Goal: Task Accomplishment & Management: Manage account settings

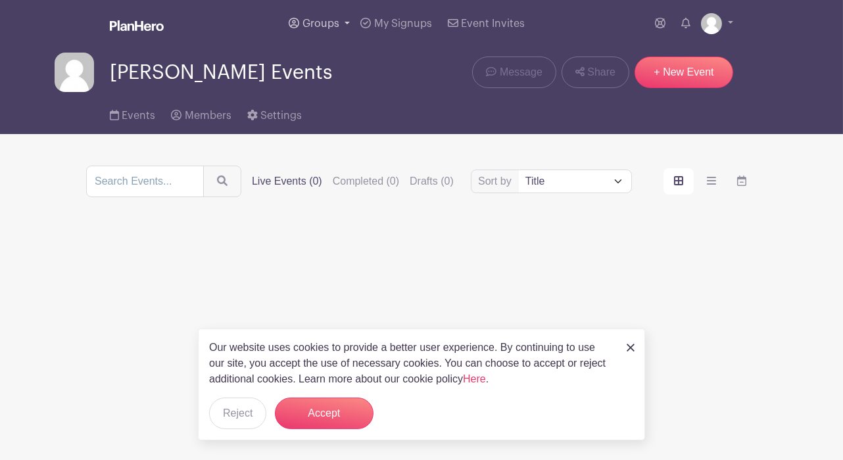
click at [343, 23] on link "Groups" at bounding box center [319, 23] width 72 height 47
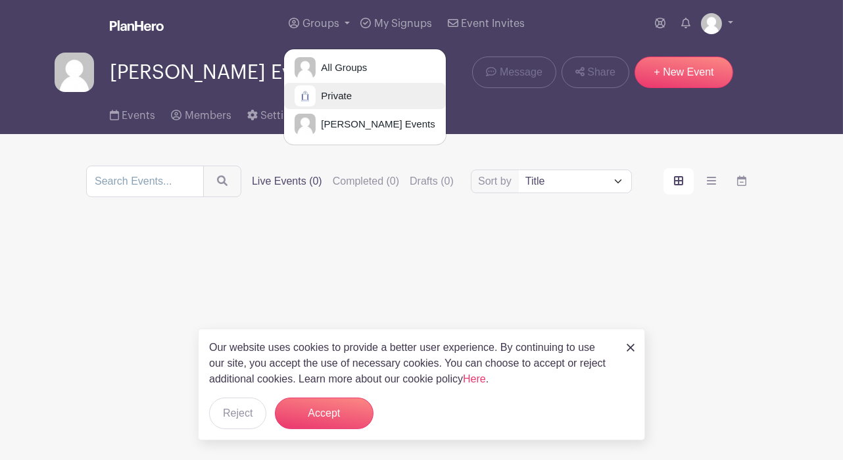
click at [360, 94] on link "Private" at bounding box center [364, 96] width 161 height 26
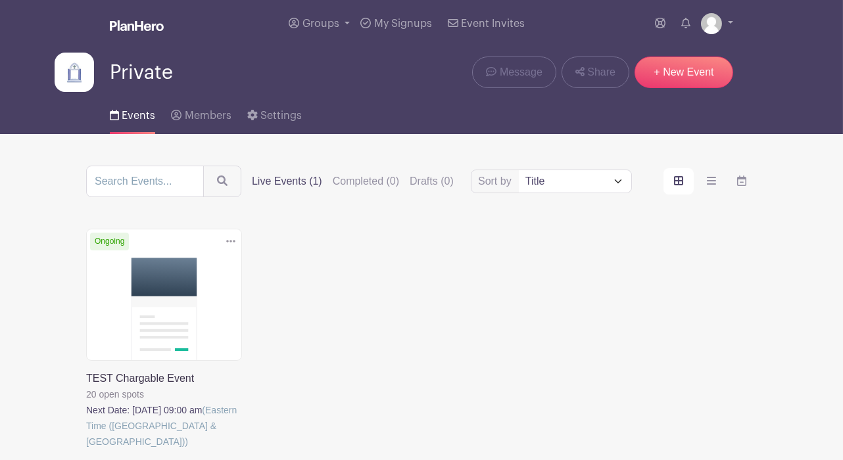
click at [86, 450] on link at bounding box center [86, 450] width 0 height 0
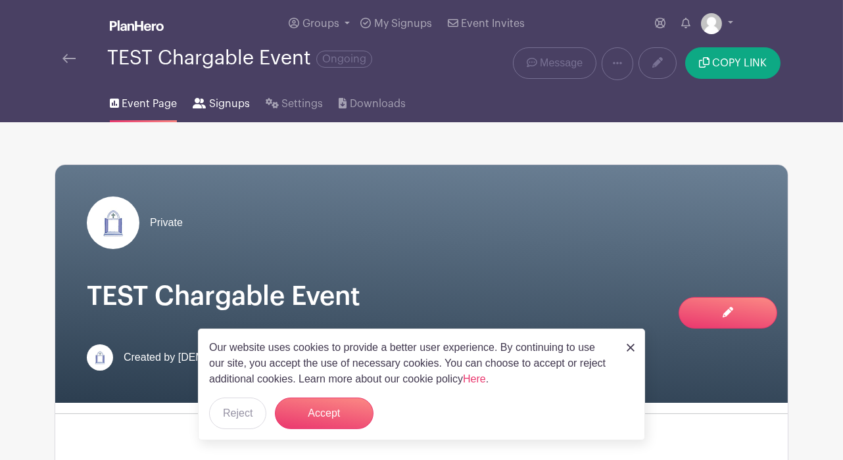
click at [232, 108] on span "Signups" at bounding box center [229, 104] width 41 height 16
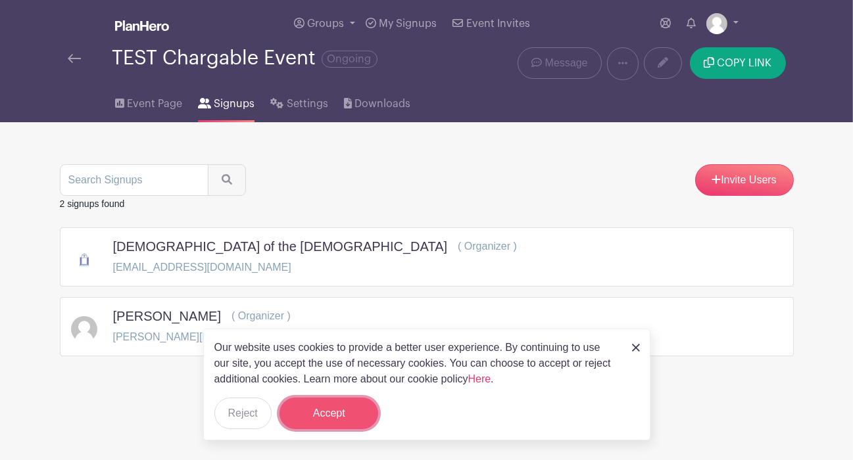
click at [339, 414] on button "Accept" at bounding box center [328, 414] width 99 height 32
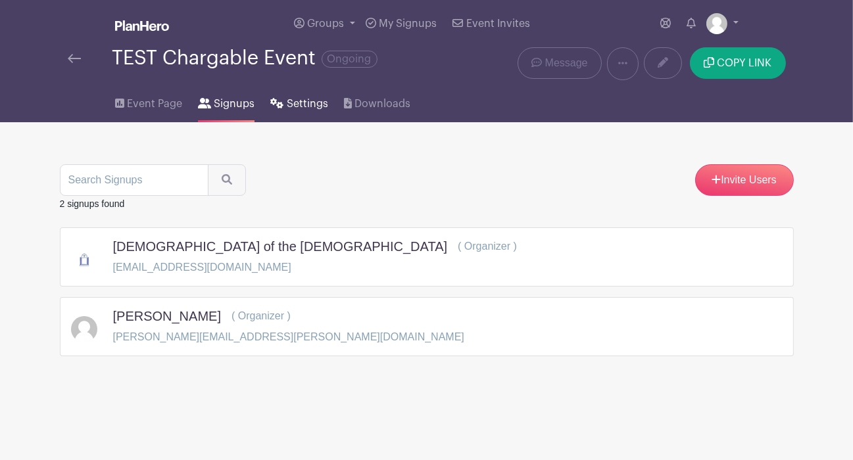
click at [318, 103] on span "Settings" at bounding box center [307, 104] width 41 height 16
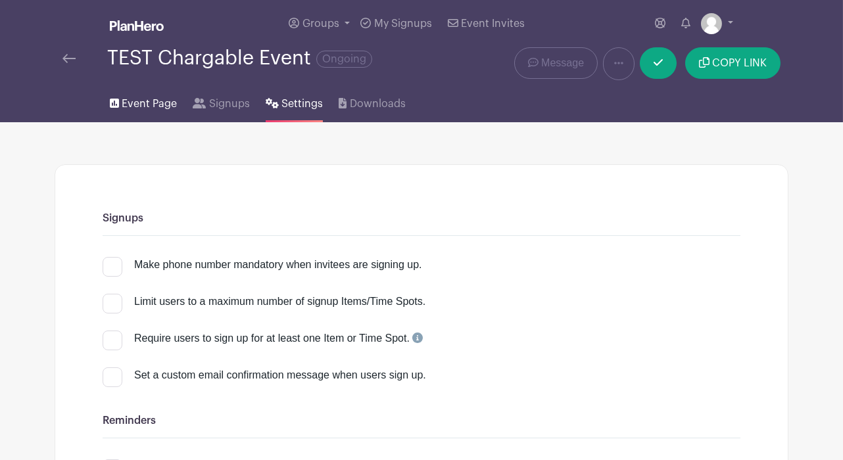
click at [151, 109] on span "Event Page" at bounding box center [149, 104] width 55 height 16
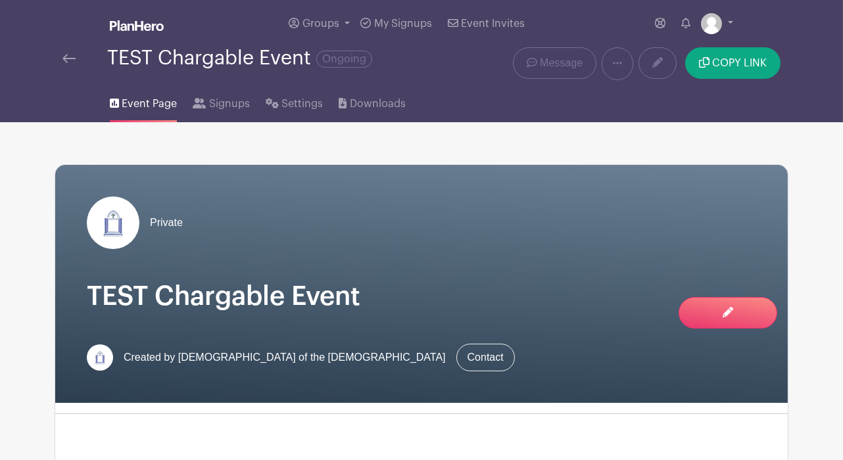
click at [65, 64] on link at bounding box center [68, 59] width 13 height 16
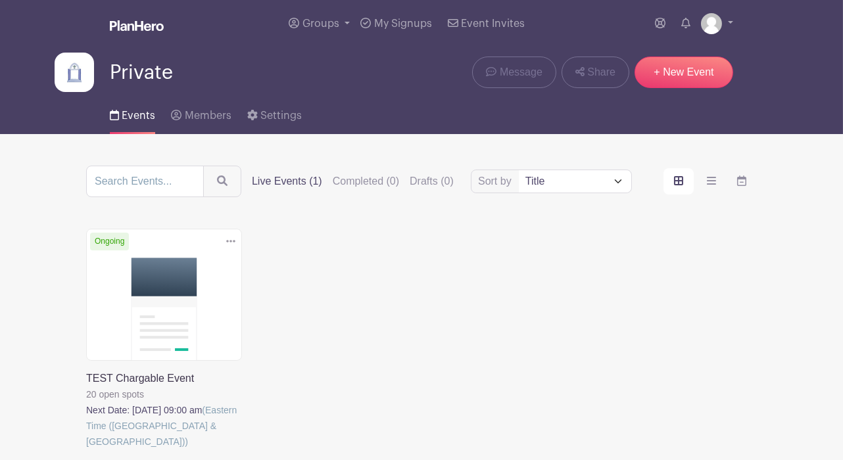
click at [704, 11] on li "My account Downloads Logout" at bounding box center [717, 24] width 32 height 26
click at [706, 19] on img at bounding box center [711, 23] width 21 height 21
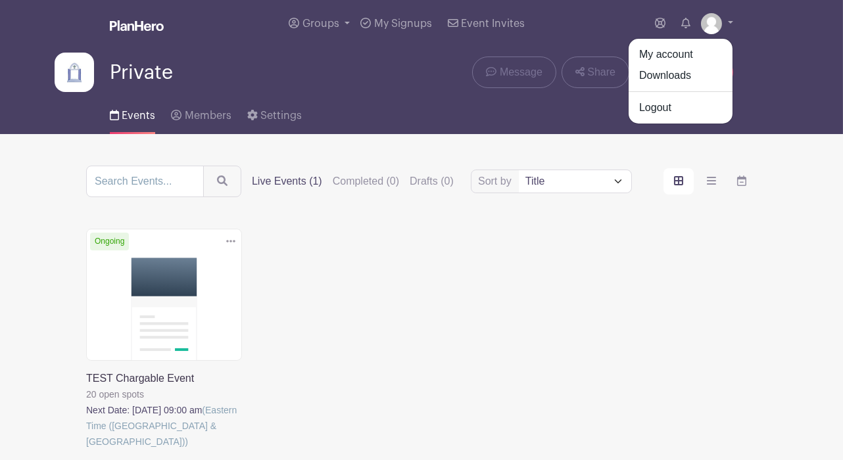
click at [86, 450] on link at bounding box center [86, 450] width 0 height 0
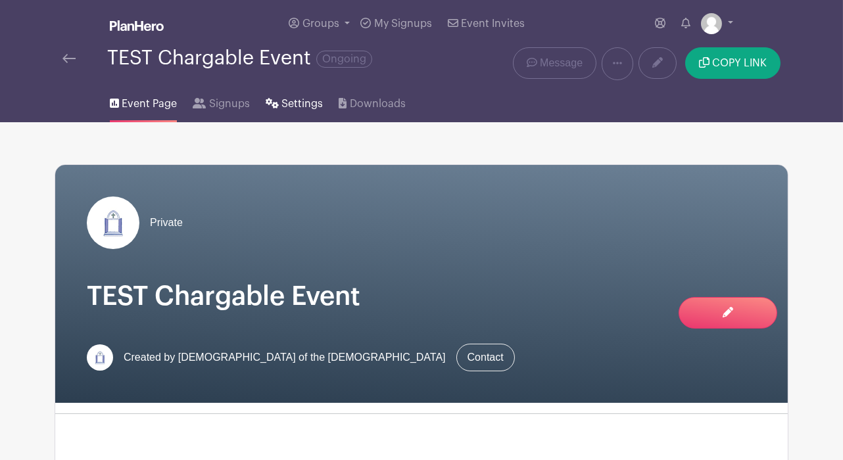
click at [302, 99] on span "Settings" at bounding box center [301, 104] width 41 height 16
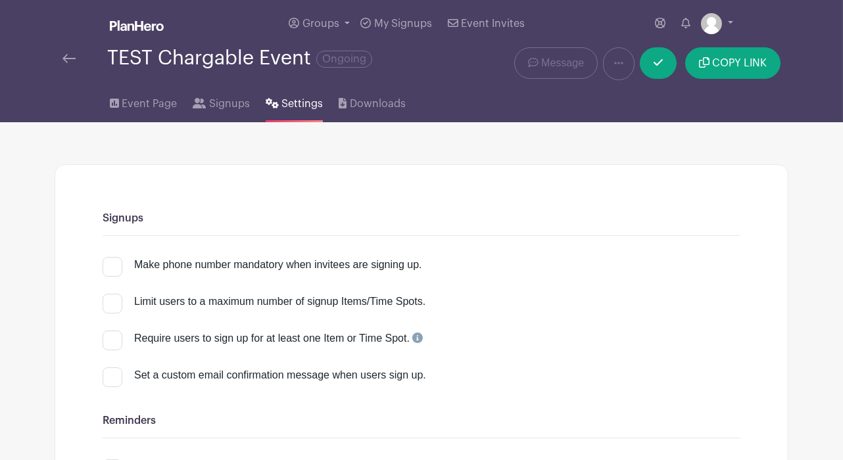
click at [118, 260] on div at bounding box center [113, 267] width 20 height 20
click at [111, 260] on input "Make phone number mandatory when invitees are signing up." at bounding box center [107, 261] width 9 height 9
checkbox input "true"
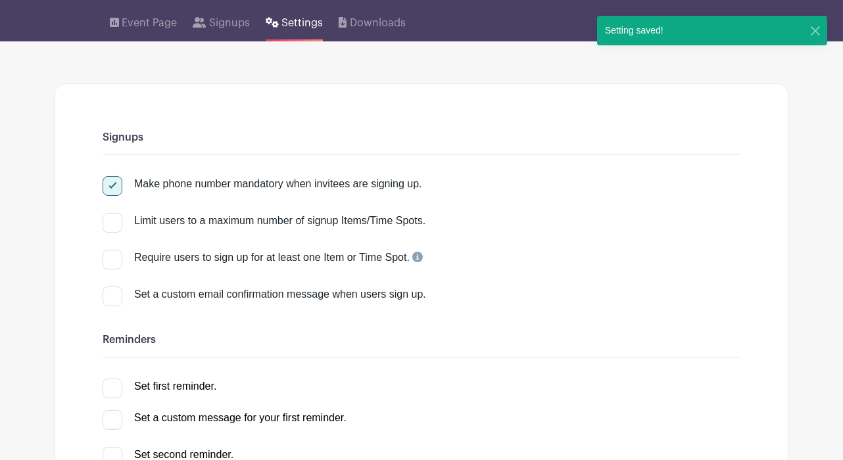
scroll to position [82, 0]
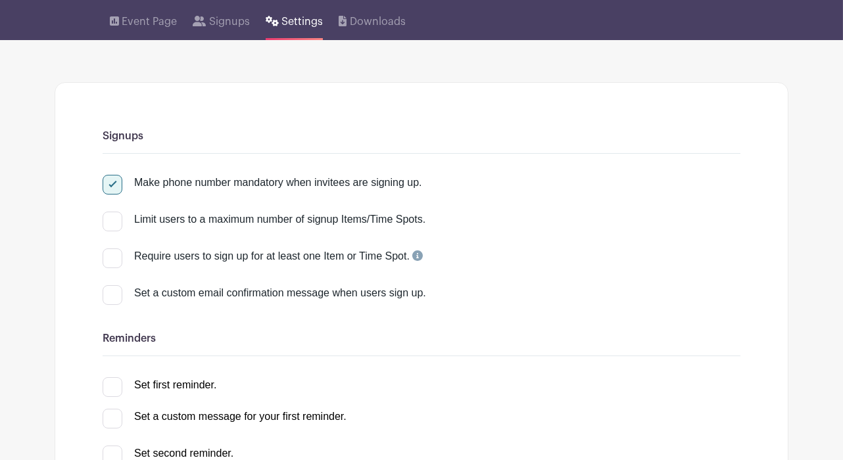
click at [122, 222] on label "Limit users to a maximum number of signup Items/Time Spots." at bounding box center [264, 220] width 323 height 16
click at [111, 220] on input "Limit users to a maximum number of signup Items/Time Spots." at bounding box center [107, 216] width 9 height 9
checkbox input "true"
click at [709, 225] on select "Per Event Per Day Per Item" at bounding box center [675, 225] width 99 height 32
click at [626, 209] on select "Per Event Per Day Per Item" at bounding box center [675, 225] width 99 height 32
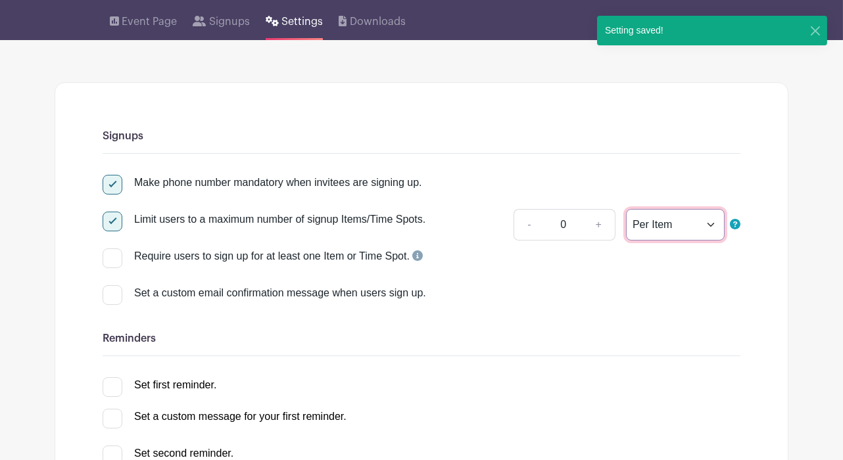
click at [709, 222] on select "Per Event Per Day Per Item" at bounding box center [675, 225] width 99 height 32
select select "event"
click at [626, 209] on select "Per Event Per Day Per Item" at bounding box center [675, 225] width 99 height 32
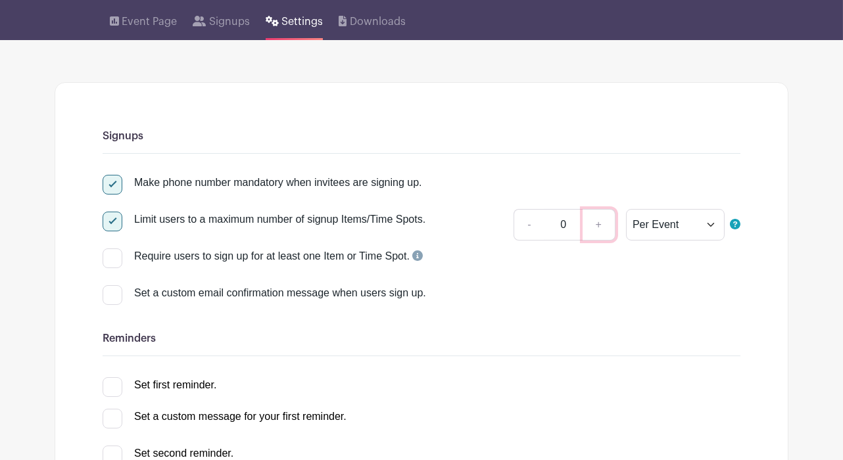
click at [602, 221] on link "+" at bounding box center [598, 225] width 33 height 32
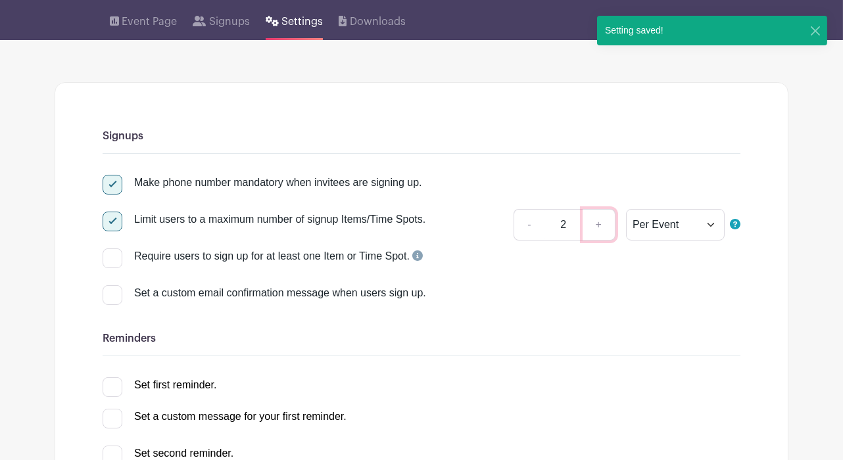
click at [602, 221] on link "+" at bounding box center [598, 225] width 33 height 32
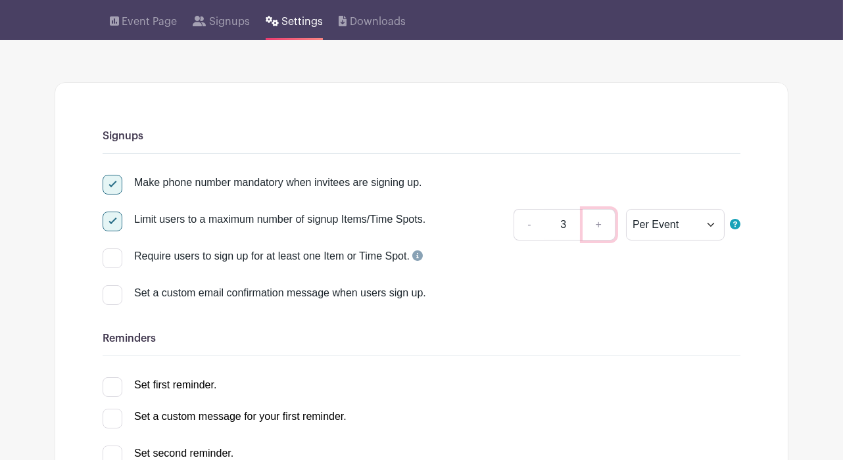
click at [602, 221] on link "+" at bounding box center [598, 225] width 33 height 32
type input "5"
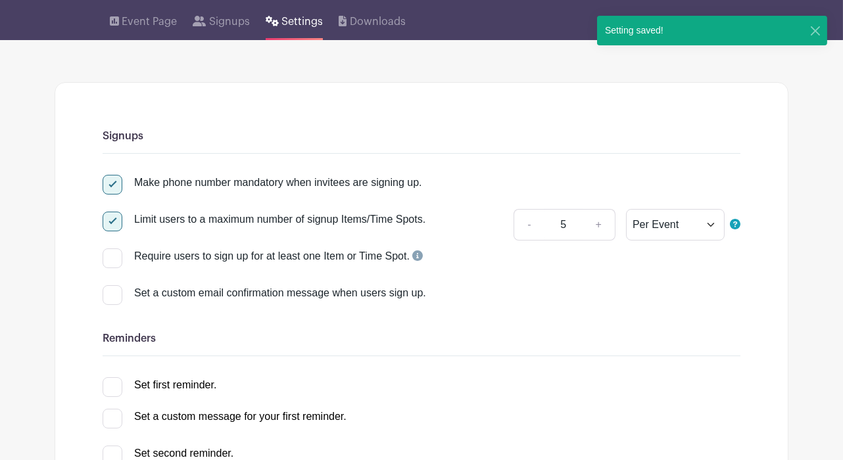
click at [208, 254] on div "Require users to sign up for at least one Item or Time Spot." at bounding box center [278, 256] width 289 height 16
click at [111, 254] on input "Require users to sign up for at least one Item or Time Spot." at bounding box center [107, 252] width 9 height 9
checkbox input "true"
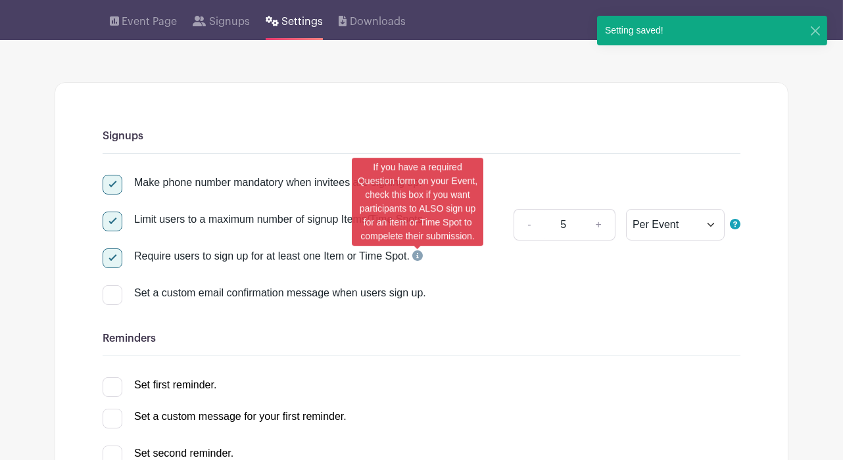
click at [418, 257] on icon at bounding box center [417, 255] width 11 height 11
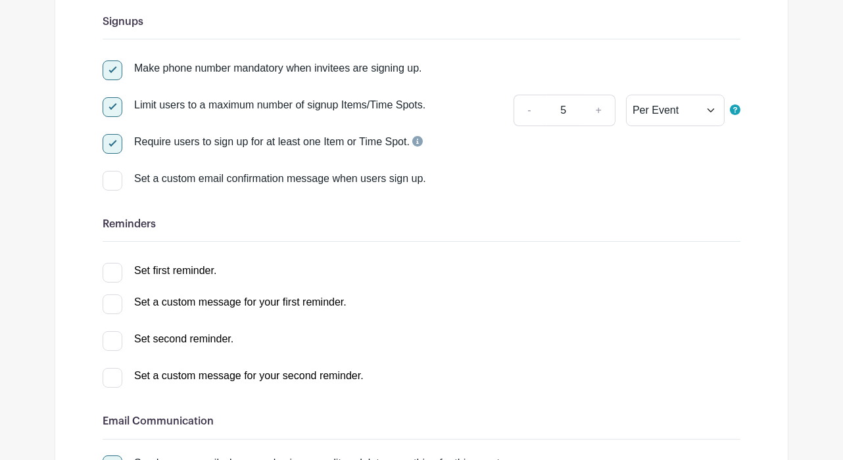
scroll to position [199, 0]
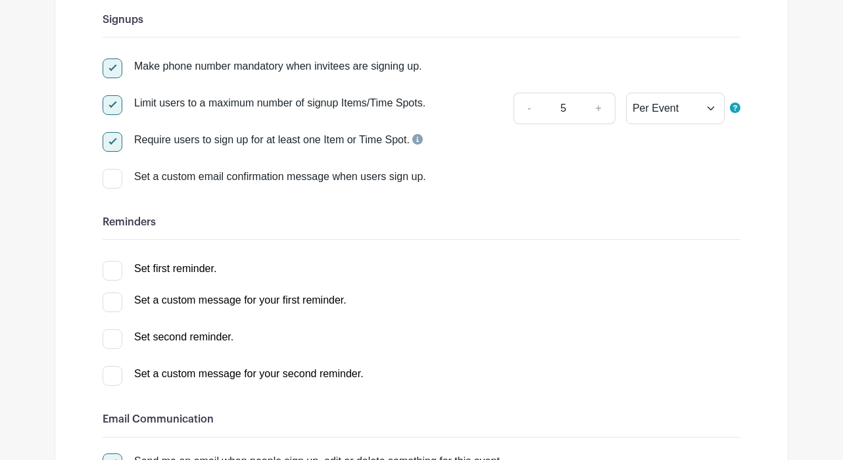
click at [116, 267] on div at bounding box center [113, 271] width 20 height 20
click at [111, 267] on input "Set first reminder." at bounding box center [107, 265] width 9 height 9
checkbox input "true"
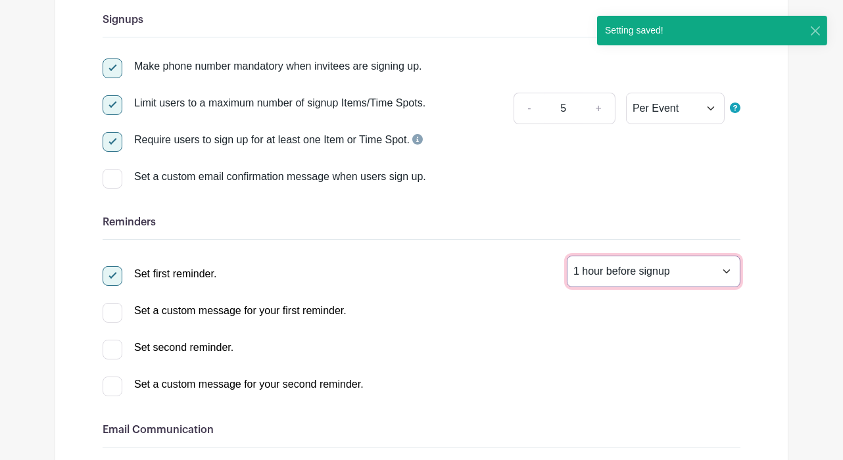
click at [661, 283] on select "1 hour before signup 2 hours before signup 3 hours before signup 4 hours before…" at bounding box center [654, 272] width 174 height 32
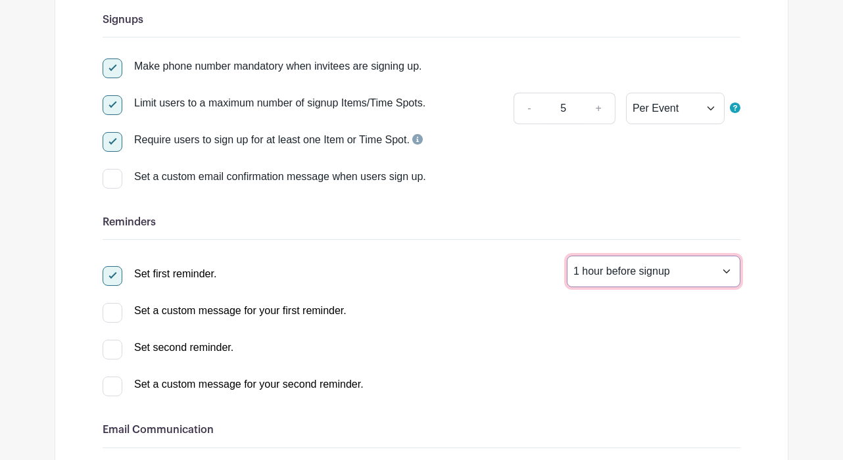
select select "24"
click at [567, 256] on select "1 hour before signup 2 hours before signup 3 hours before signup 4 hours before…" at bounding box center [654, 272] width 174 height 32
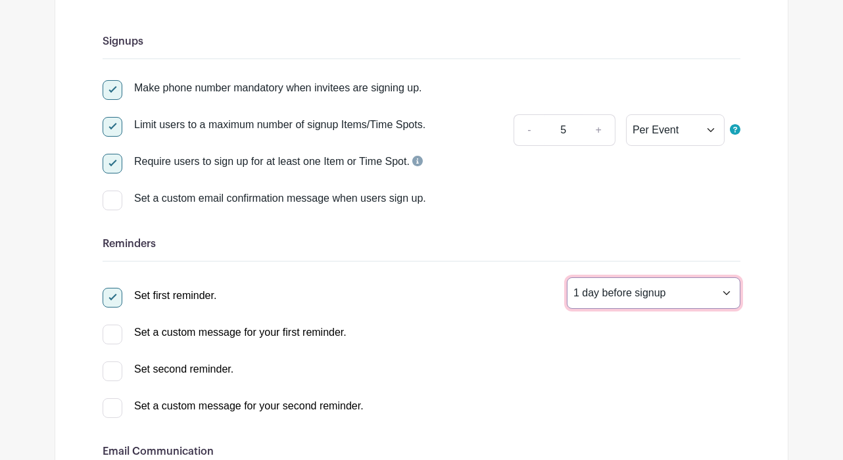
scroll to position [0, 0]
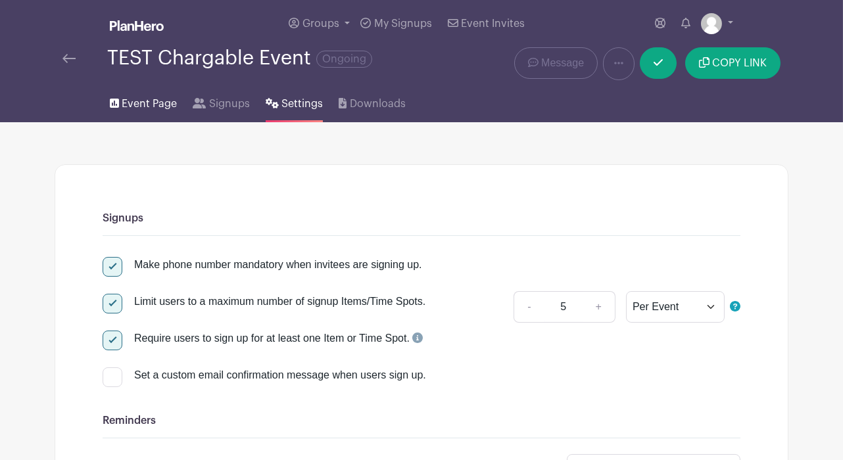
click at [153, 108] on span "Event Page" at bounding box center [149, 104] width 55 height 16
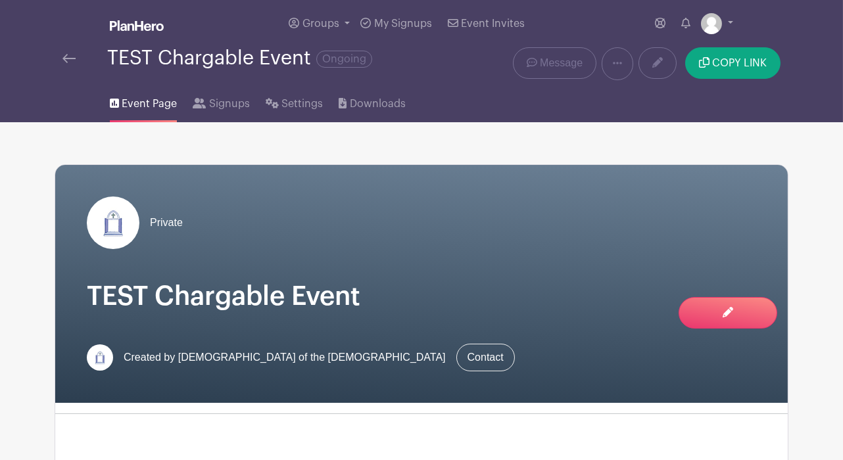
click at [68, 58] on img at bounding box center [68, 58] width 13 height 9
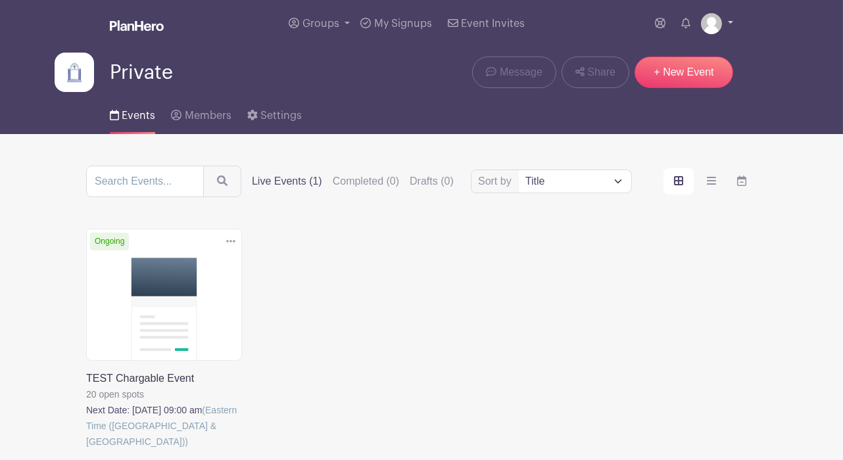
click at [705, 27] on img at bounding box center [711, 23] width 21 height 21
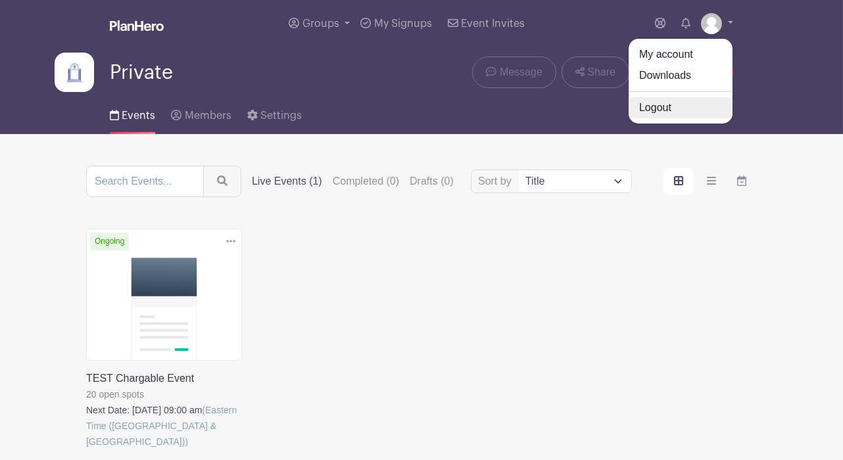
click at [671, 106] on link "Logout" at bounding box center [680, 107] width 104 height 21
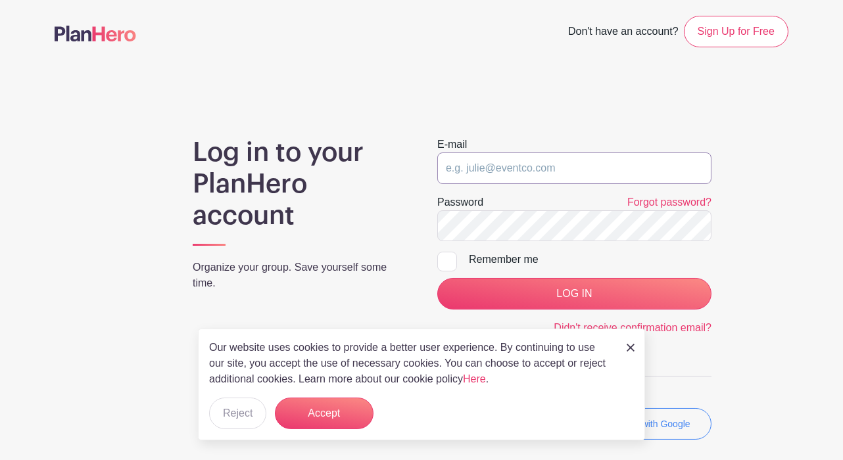
type input "[EMAIL_ADDRESS][DOMAIN_NAME]"
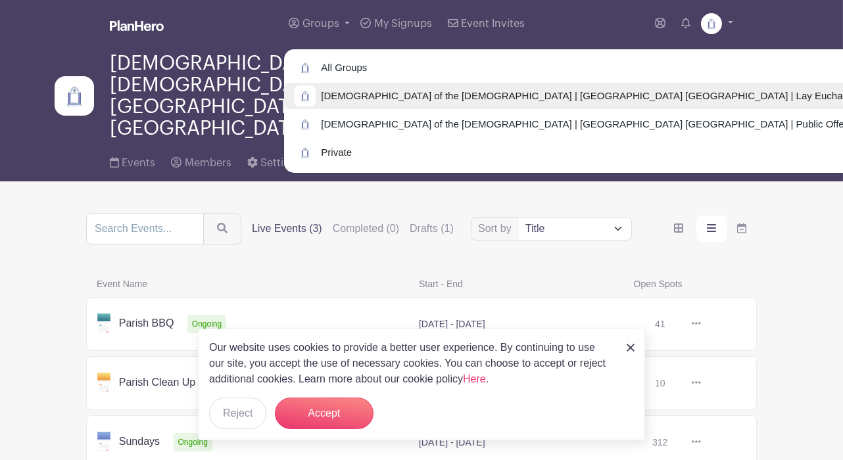
click at [365, 93] on span "Church of the Holy Apostles | Brooklyn NY | Lay Eucharistic Minister" at bounding box center [608, 96] width 584 height 15
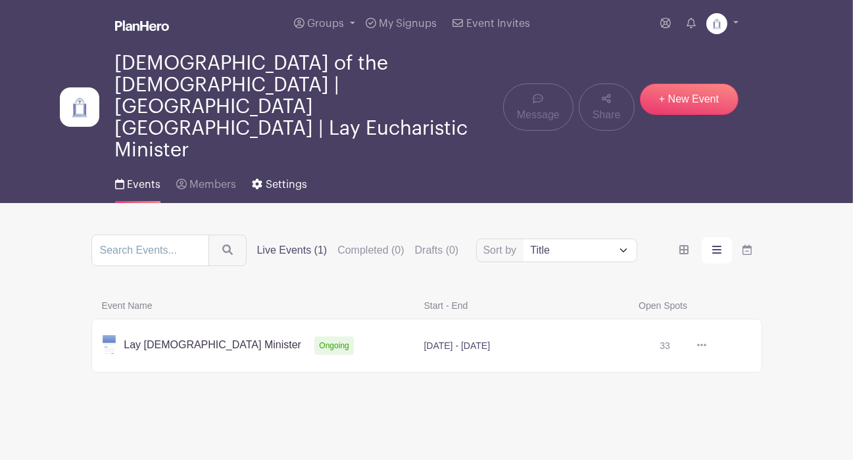
click at [284, 161] on link "Settings" at bounding box center [279, 182] width 55 height 42
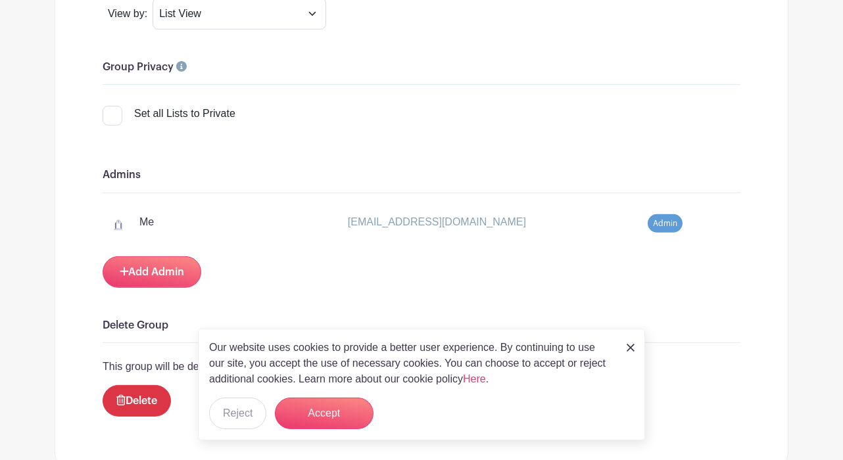
scroll to position [1267, 0]
click at [177, 257] on link "Add Admin" at bounding box center [152, 273] width 99 height 32
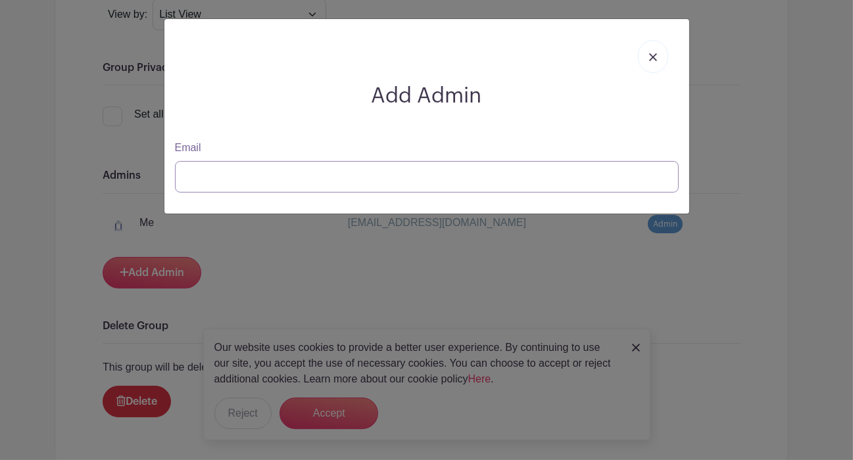
click at [241, 170] on input "Email" at bounding box center [427, 177] width 504 height 32
drag, startPoint x: 262, startPoint y: 169, endPoint x: 39, endPoint y: 164, distance: 222.3
click at [39, 164] on div "Add Admin Email revkimberly" at bounding box center [426, 230] width 853 height 460
paste input "ee@holyapostlesbrooklyn.com"
type input "revkimberlee@holyapostlesbrooklyn.com"
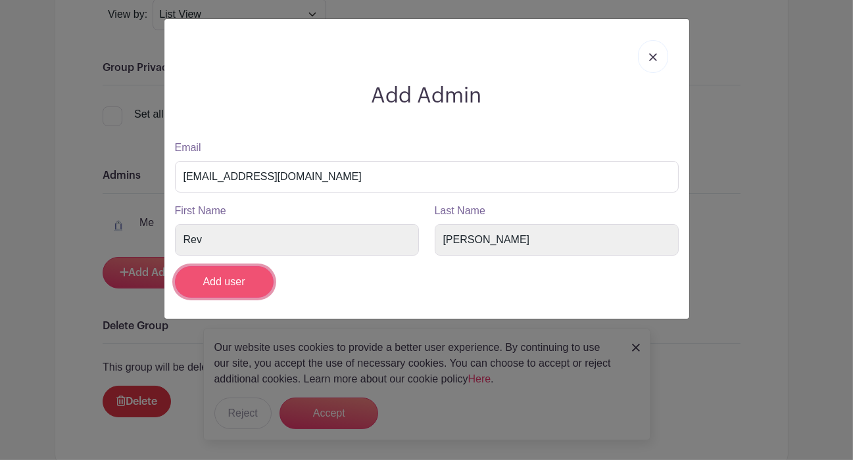
click at [247, 277] on input "Add user" at bounding box center [224, 282] width 99 height 32
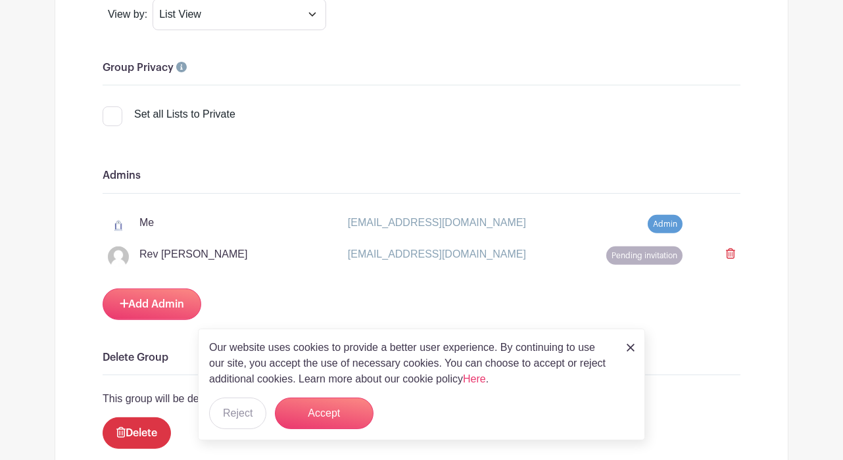
scroll to position [1317, 0]
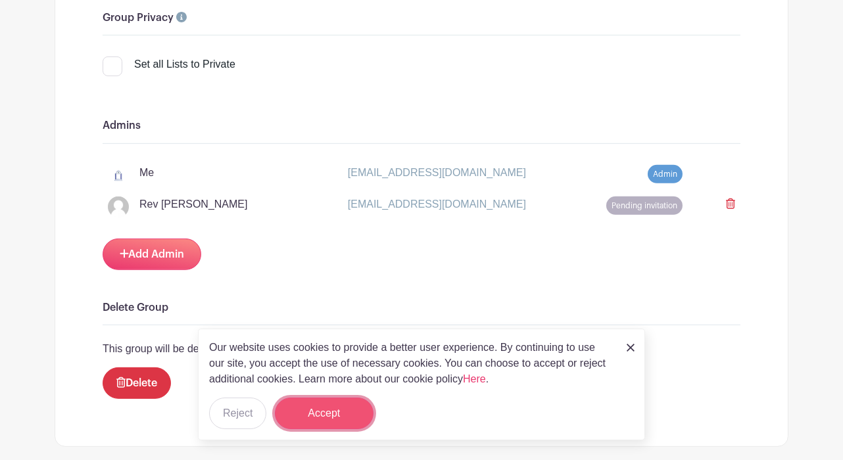
click at [316, 412] on button "Accept" at bounding box center [324, 414] width 99 height 32
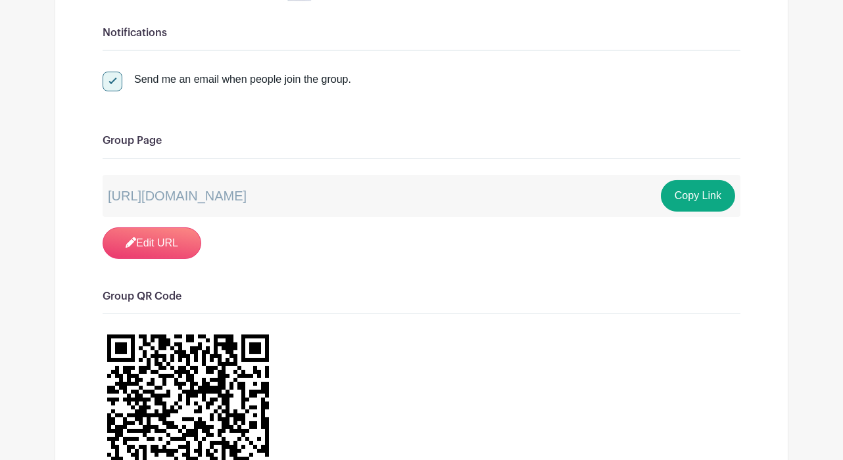
scroll to position [0, 0]
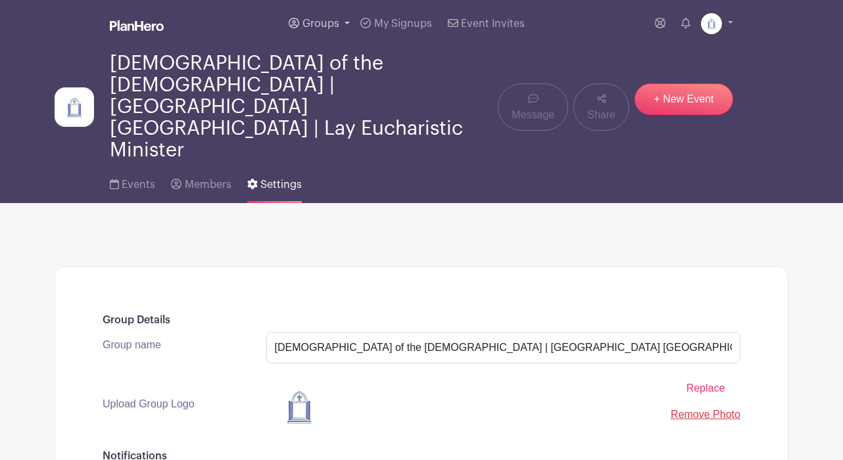
click at [317, 24] on span "Groups" at bounding box center [320, 23] width 37 height 11
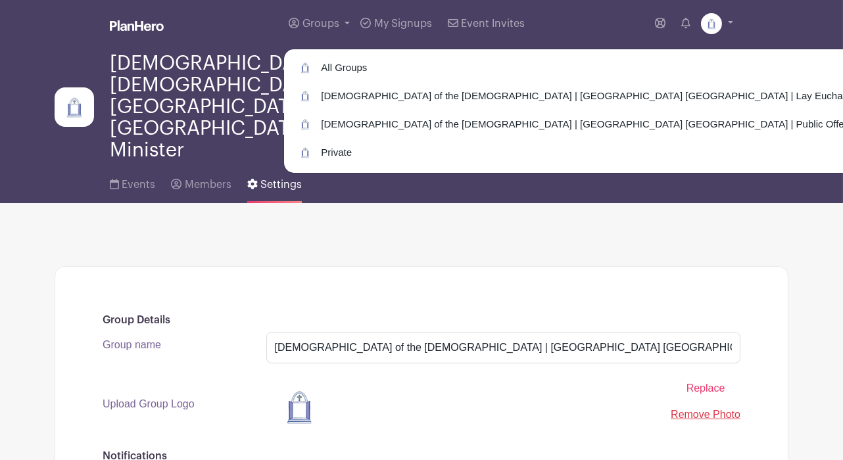
click at [333, 110] on div "All Groups Church of the Holy Apostles | Brooklyn NY | Lay Eucharistic Minister…" at bounding box center [597, 111] width 628 height 125
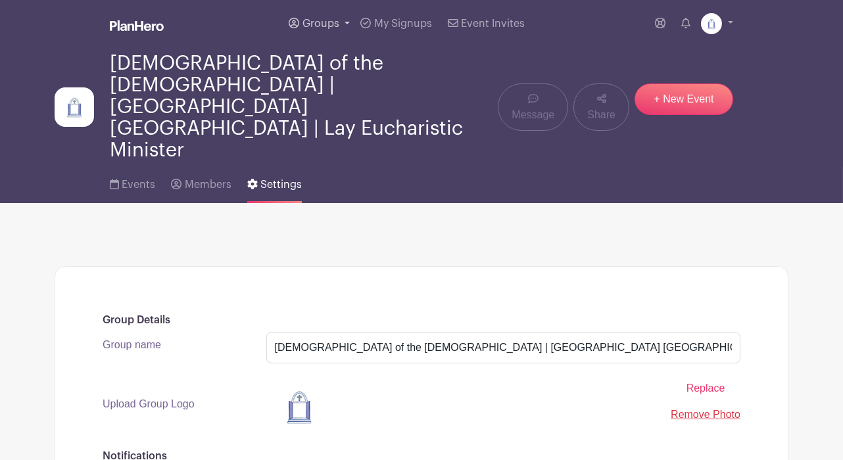
click at [326, 21] on span "Groups" at bounding box center [320, 23] width 37 height 11
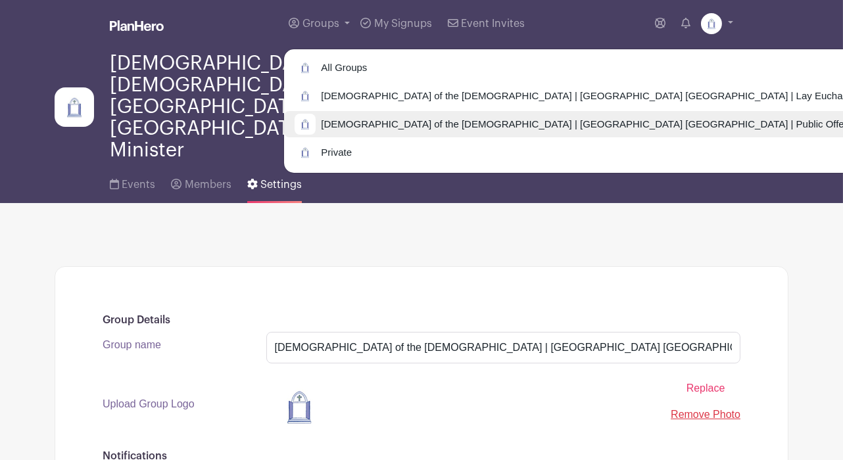
click at [339, 122] on span "Church of the Holy Apostles | Brooklyn NY | Public Offerings" at bounding box center [591, 124] width 550 height 15
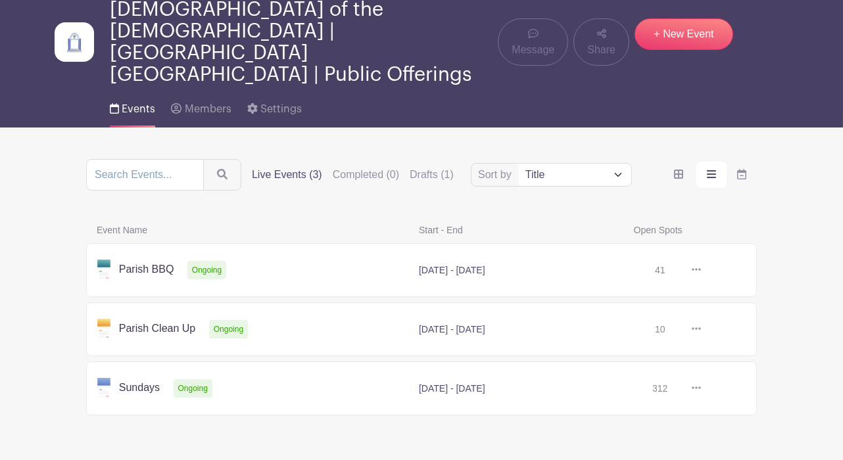
scroll to position [52, 0]
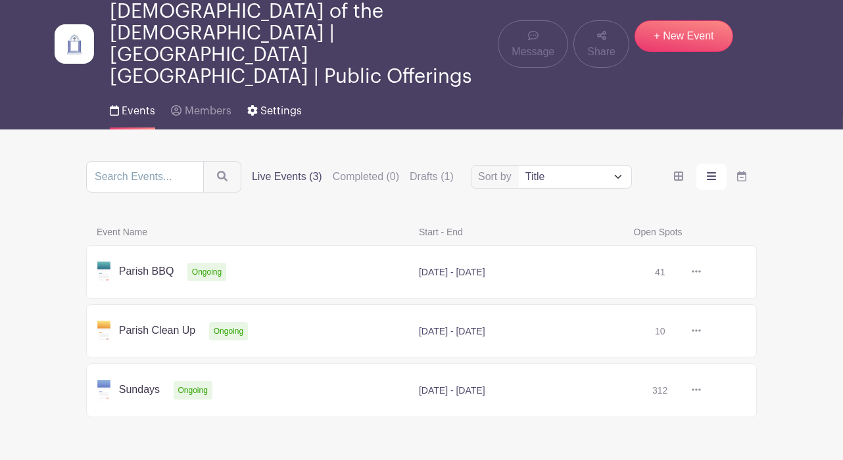
click at [282, 106] on span "Settings" at bounding box center [280, 111] width 41 height 11
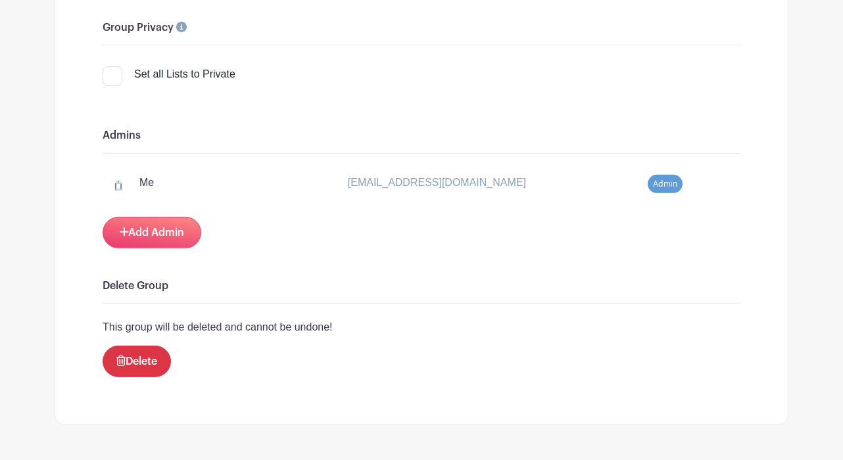
scroll to position [1285, 0]
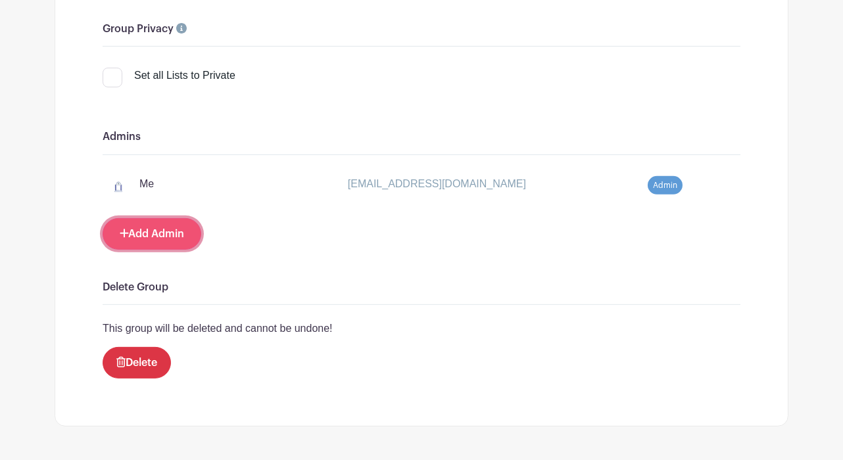
click at [180, 218] on link "Add Admin" at bounding box center [152, 234] width 99 height 32
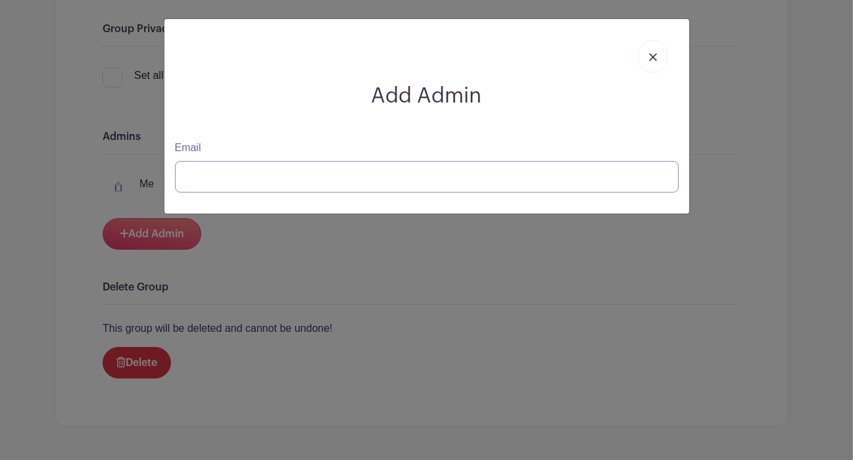
click at [214, 172] on input "Email" at bounding box center [427, 177] width 504 height 32
paste input "revkimberlee@holyapostlesbrooklyn.com"
type input "revkimberlee@holyapostlesbrooklyn.com"
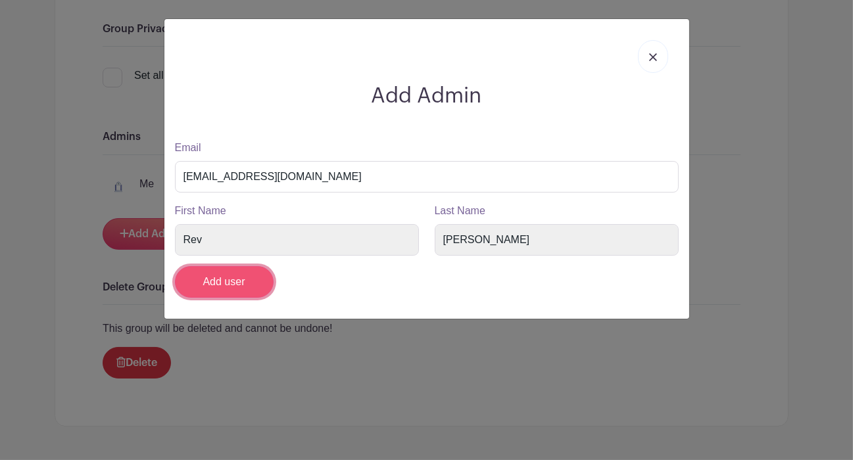
click at [258, 279] on input "Add user" at bounding box center [224, 282] width 99 height 32
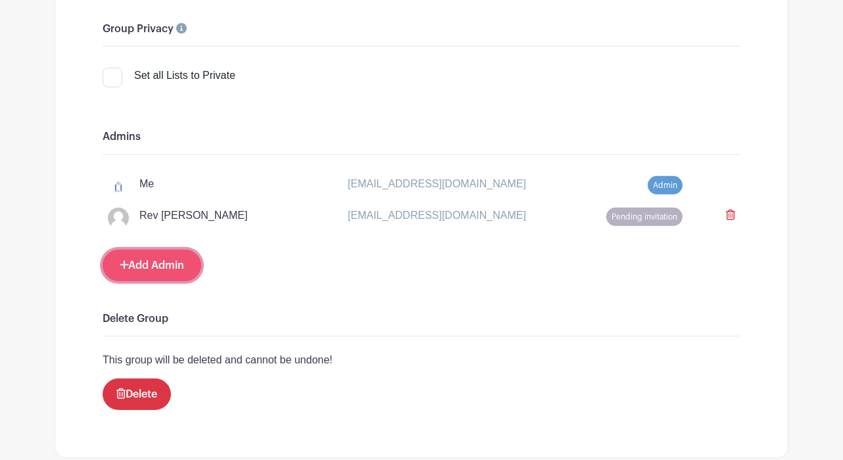
click at [174, 250] on link "Add Admin" at bounding box center [152, 266] width 99 height 32
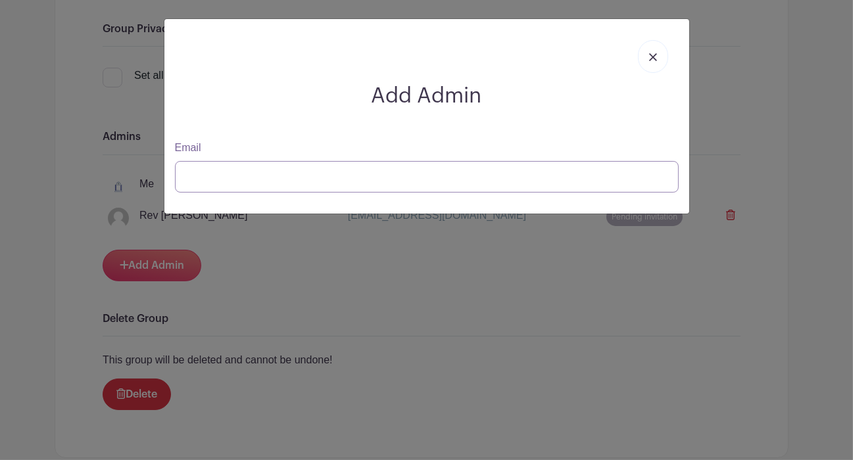
click at [269, 170] on input "Email" at bounding box center [427, 177] width 504 height 32
paste input "revsarah@holyapostlesbrooklyn.com"
type input "revsarah@holyapostlesbrooklyn.com"
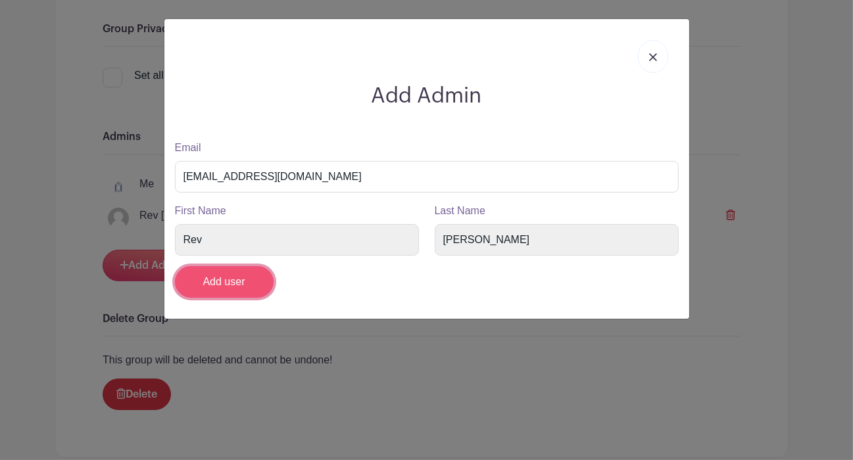
click at [223, 275] on input "Add user" at bounding box center [224, 282] width 99 height 32
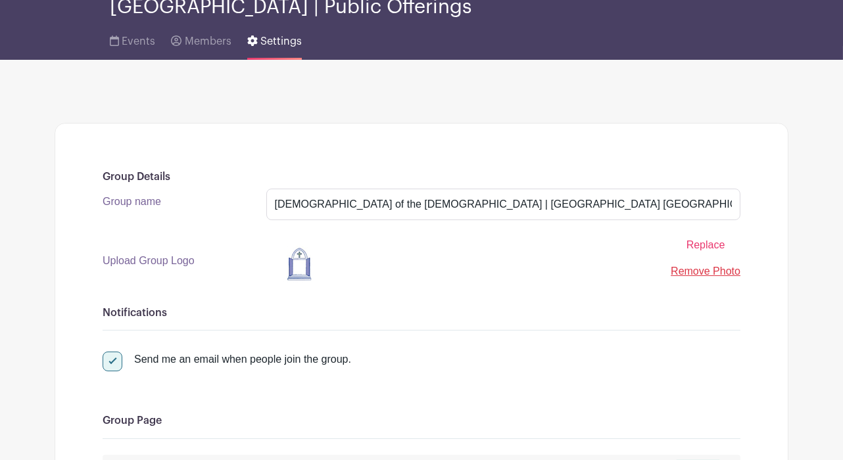
scroll to position [0, 0]
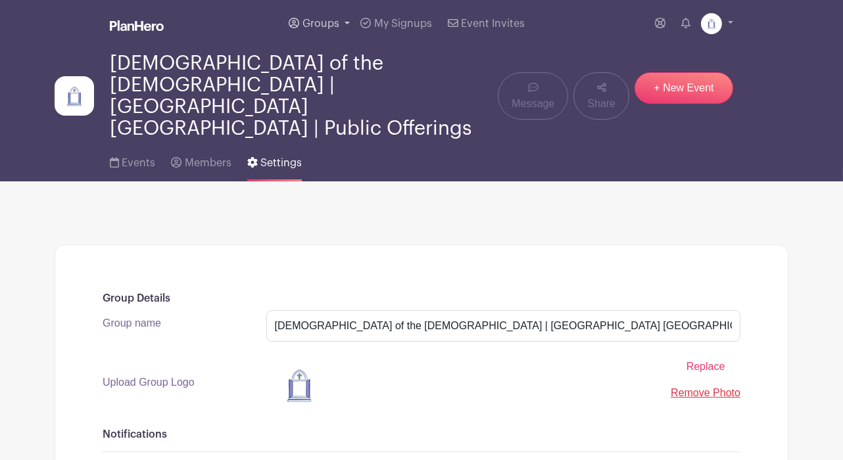
click at [342, 11] on link "Groups" at bounding box center [319, 23] width 72 height 47
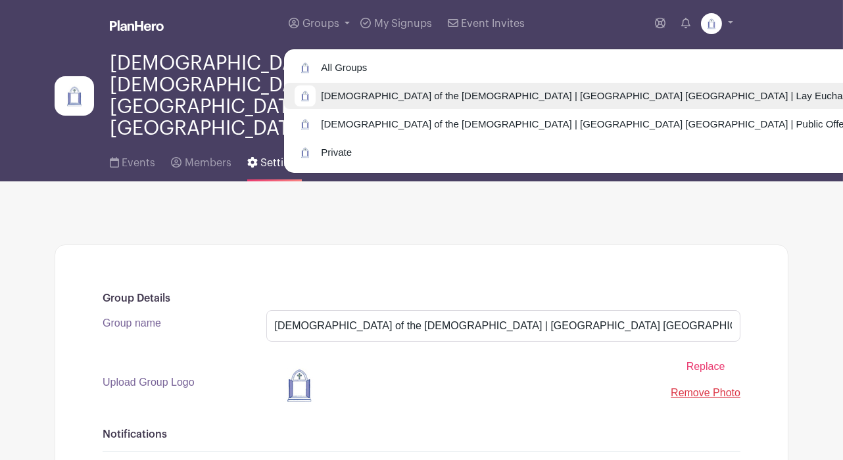
click at [355, 91] on span "Church of the Holy Apostles | Brooklyn NY | Lay Eucharistic Minister" at bounding box center [608, 96] width 584 height 15
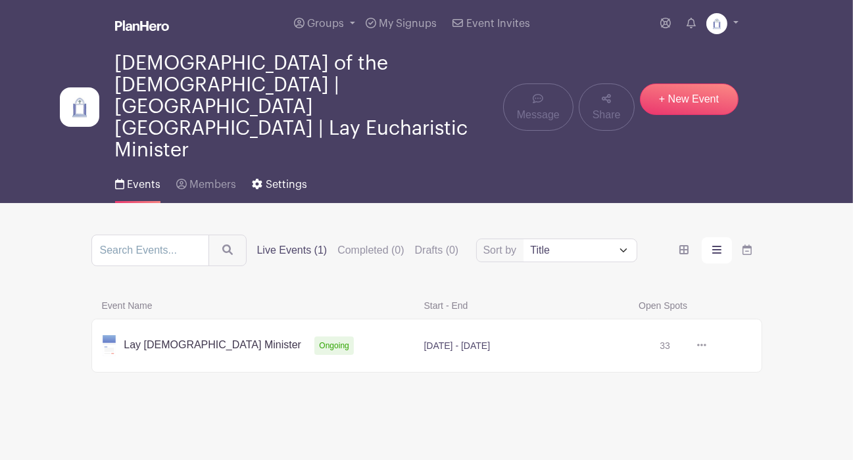
click at [281, 179] on span "Settings" at bounding box center [286, 184] width 41 height 11
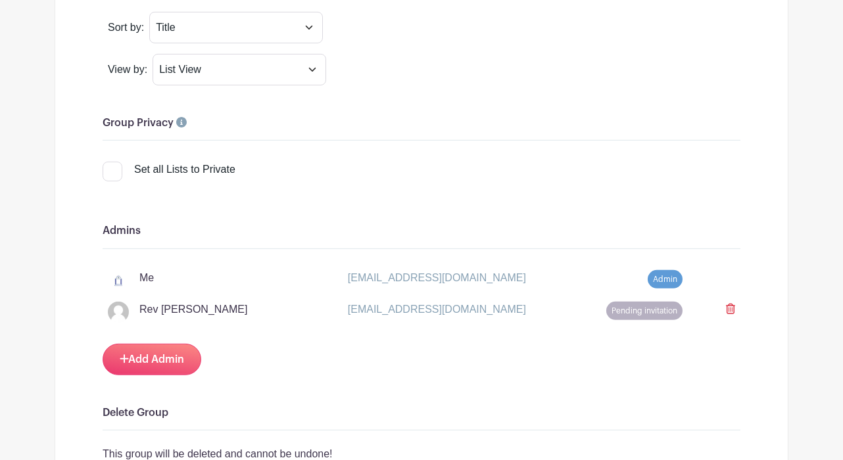
scroll to position [1212, 0]
click at [171, 344] on link "Add Admin" at bounding box center [152, 360] width 99 height 32
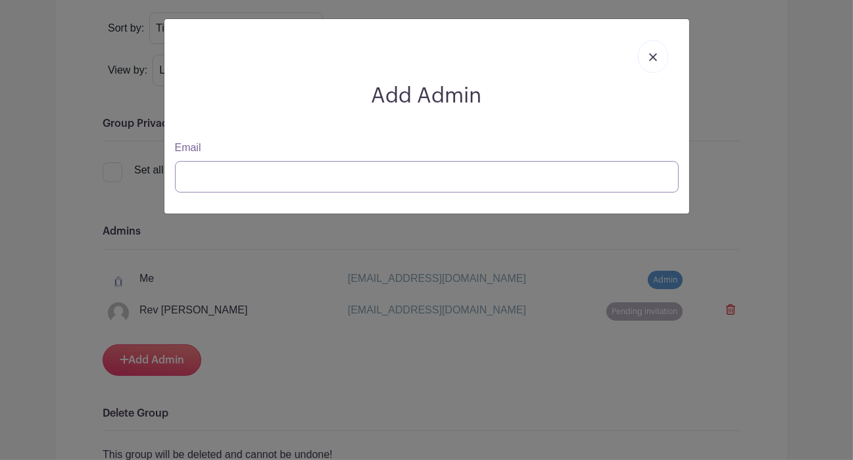
click at [235, 181] on input "Email" at bounding box center [427, 177] width 504 height 32
paste input "revsarah@holyapostlesbrooklyn.com"
type input "revsarah@holyapostlesbrooklyn.com"
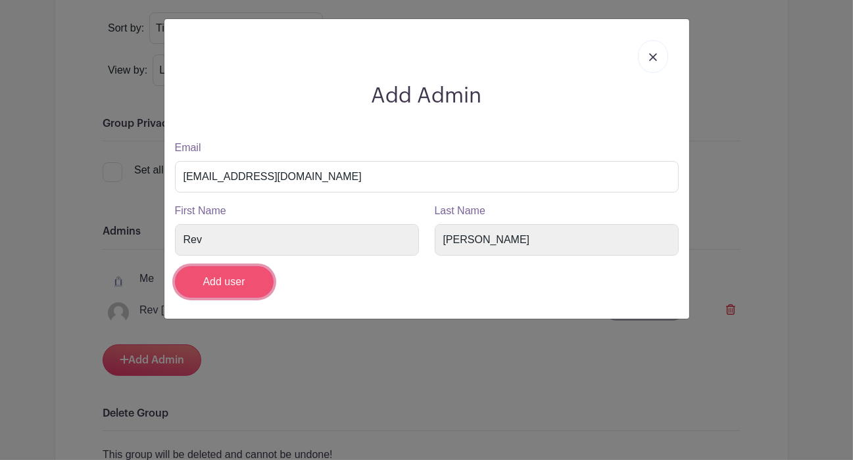
click at [237, 280] on input "Add user" at bounding box center [224, 282] width 99 height 32
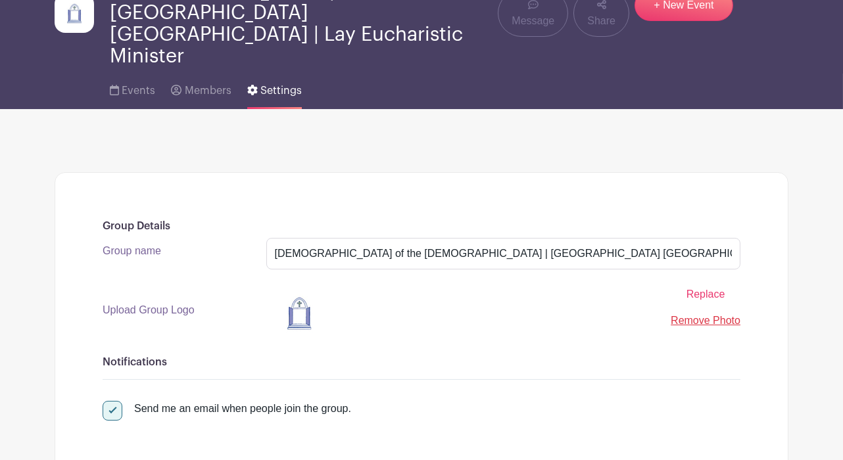
scroll to position [0, 0]
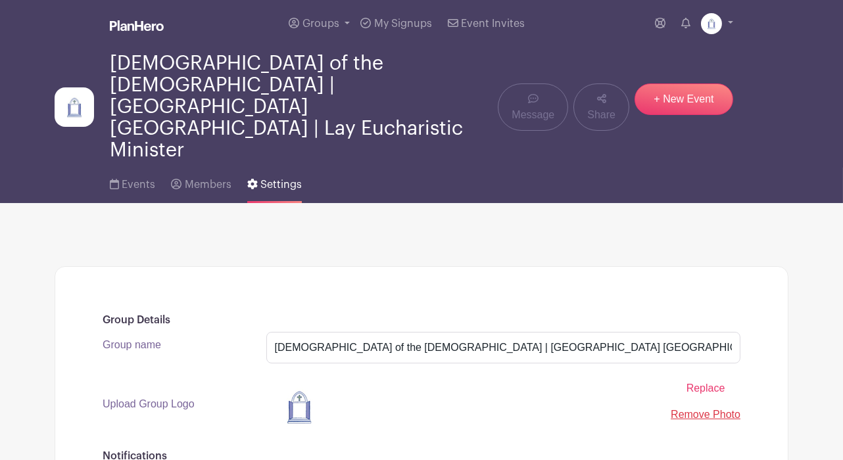
click at [135, 26] on img at bounding box center [137, 25] width 54 height 11
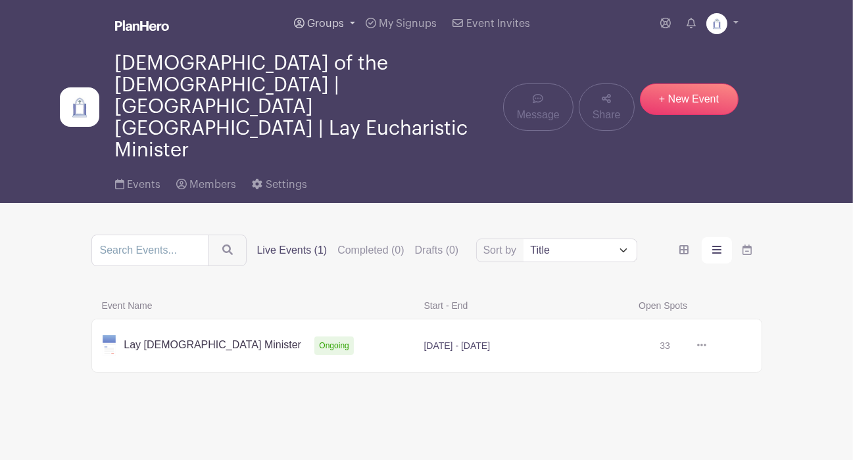
click at [316, 16] on link "Groups" at bounding box center [325, 23] width 72 height 47
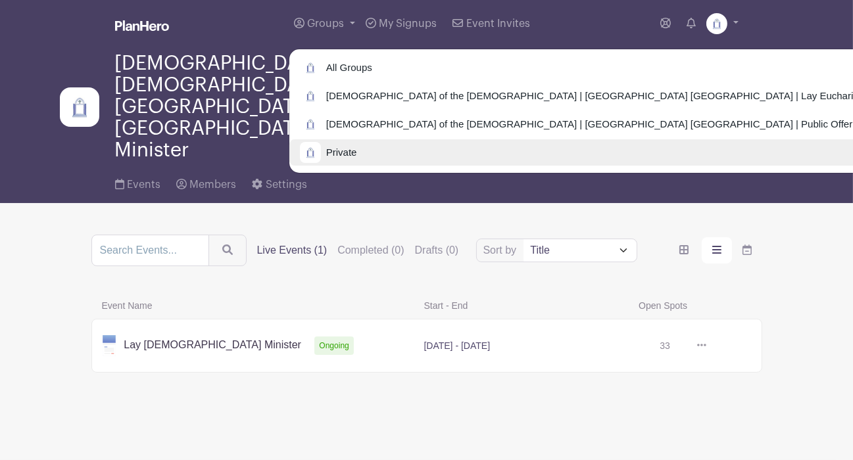
click at [345, 147] on span "Private" at bounding box center [339, 152] width 36 height 15
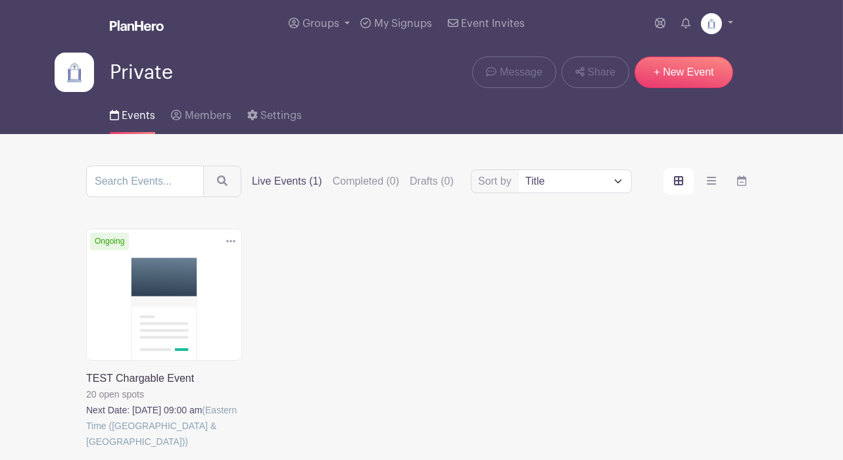
drag, startPoint x: 345, startPoint y: 147, endPoint x: 342, endPoint y: 159, distance: 12.9
click at [342, 159] on main "Groups All Groups Church of the Holy Apostles | Brooklyn NY | Lay Eucharistic M…" at bounding box center [421, 284] width 843 height 569
click at [715, 21] on img at bounding box center [711, 23] width 21 height 21
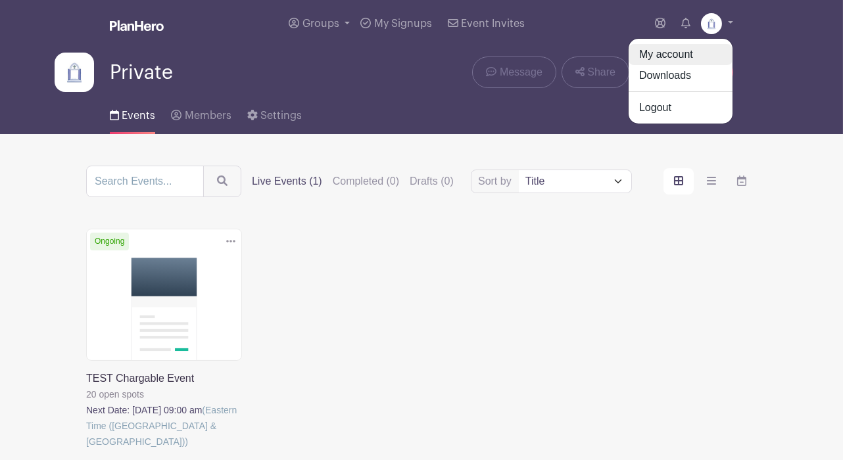
click at [680, 54] on link "My account" at bounding box center [680, 54] width 104 height 21
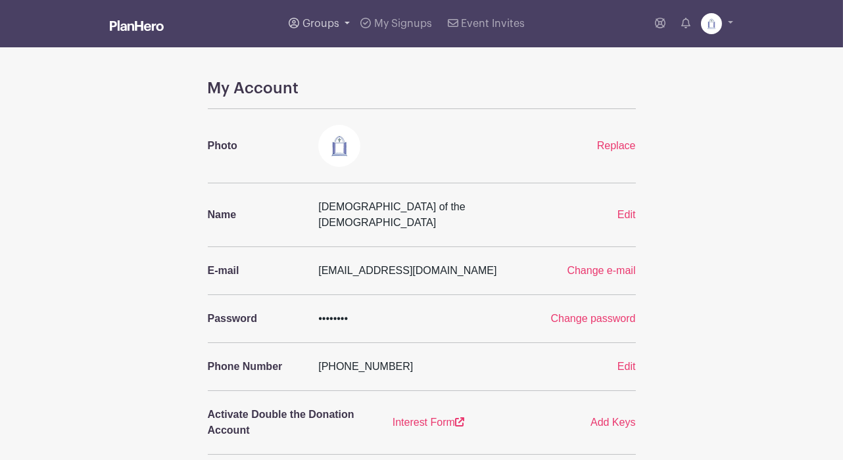
click at [317, 24] on span "Groups" at bounding box center [320, 23] width 37 height 11
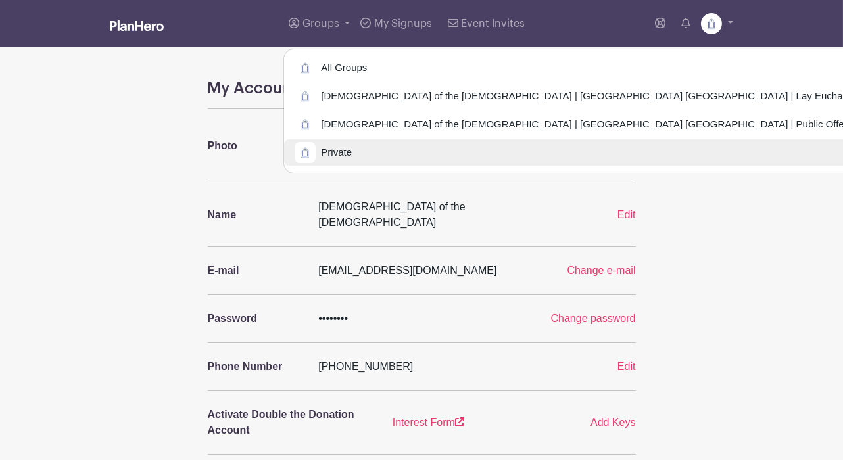
click at [342, 151] on span "Private" at bounding box center [334, 152] width 36 height 15
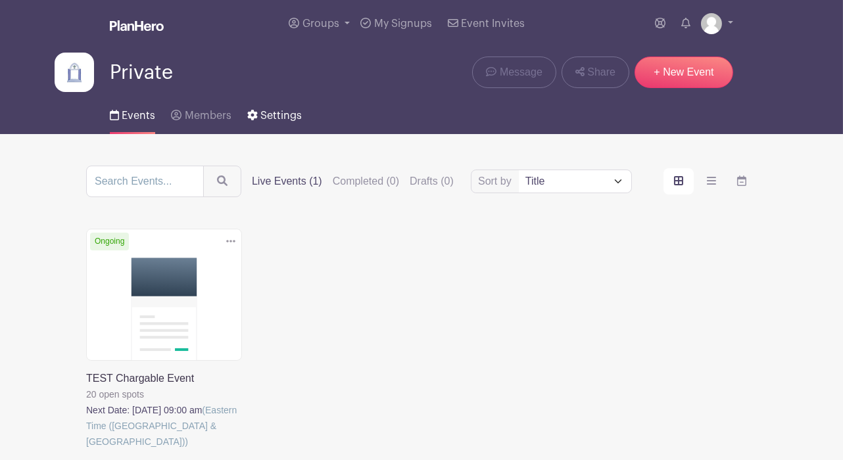
click at [267, 111] on span "Settings" at bounding box center [280, 115] width 41 height 11
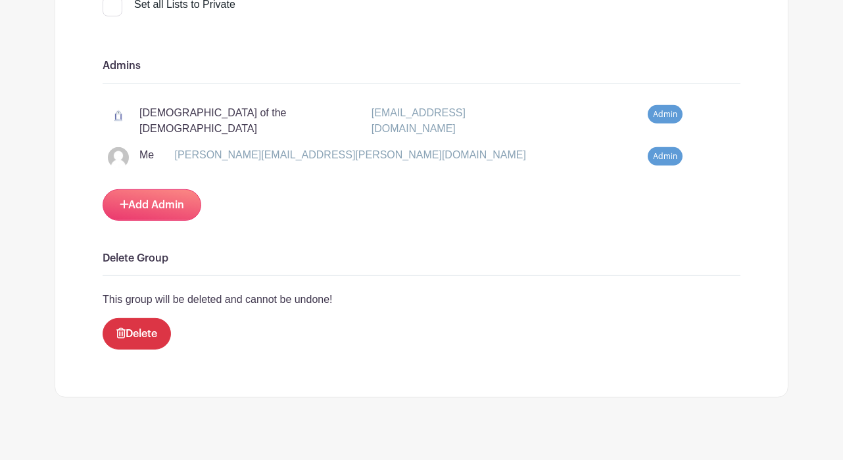
scroll to position [1308, 0]
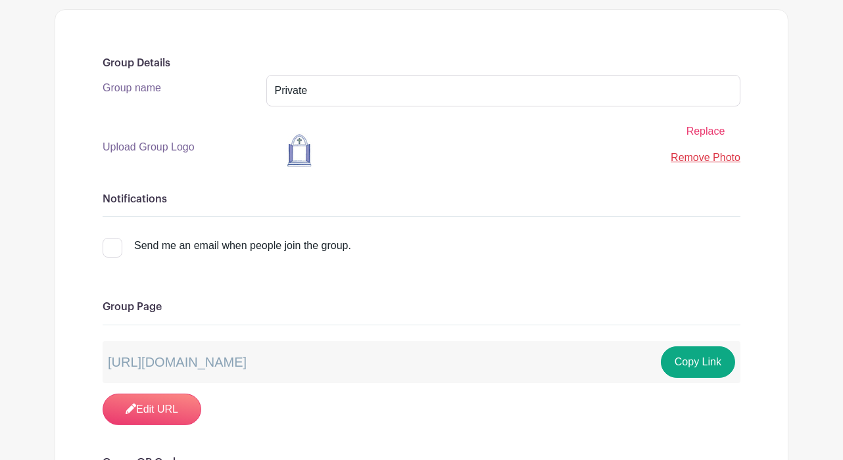
scroll to position [0, 0]
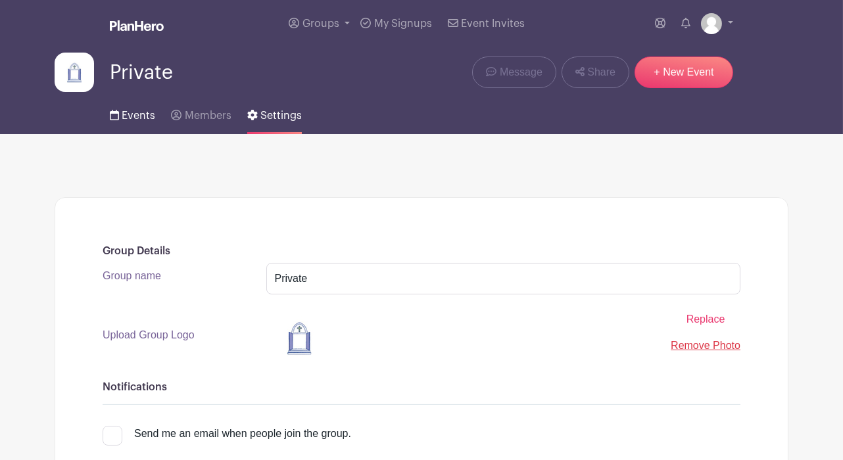
click at [133, 125] on link "Events" at bounding box center [132, 113] width 45 height 42
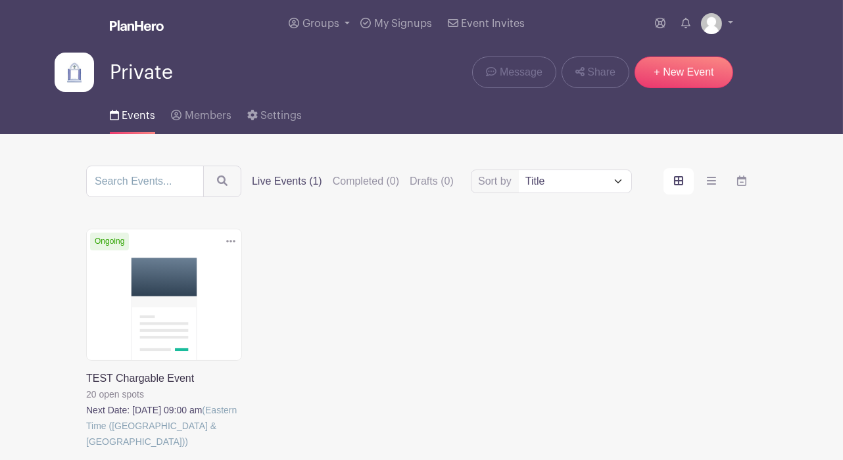
click at [86, 450] on link at bounding box center [86, 450] width 0 height 0
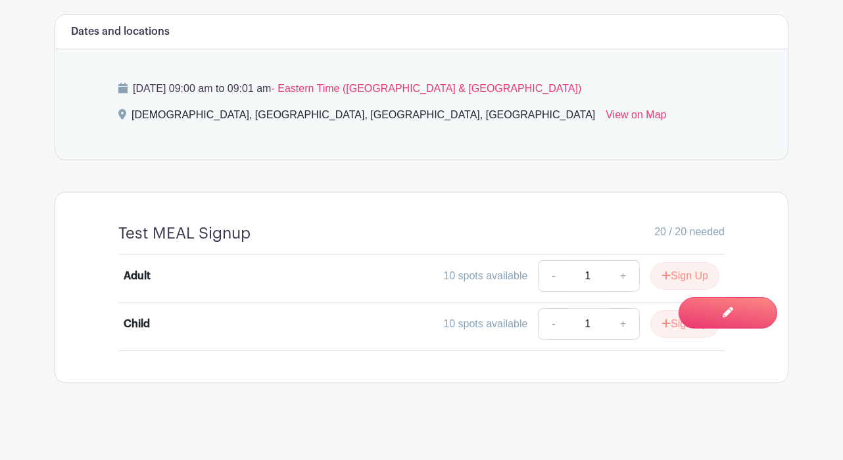
scroll to position [538, 0]
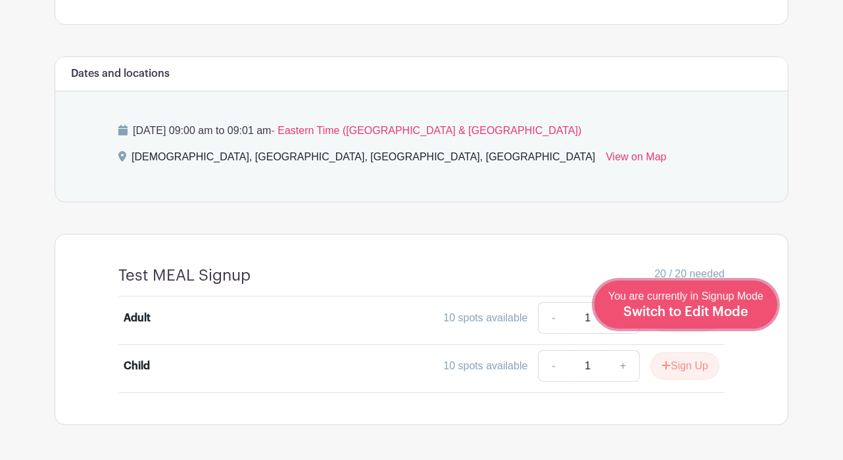
click at [726, 313] on span "Switch to Edit Mode" at bounding box center [685, 312] width 125 height 13
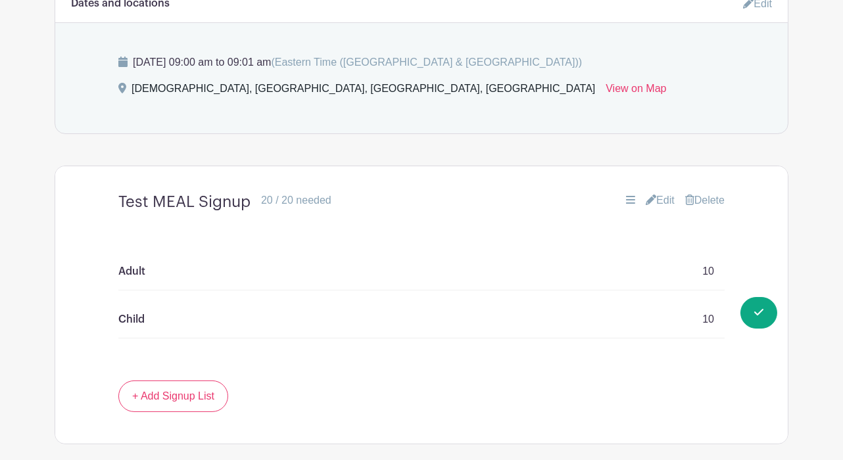
scroll to position [642, 0]
click at [669, 193] on link "Edit" at bounding box center [660, 199] width 29 height 16
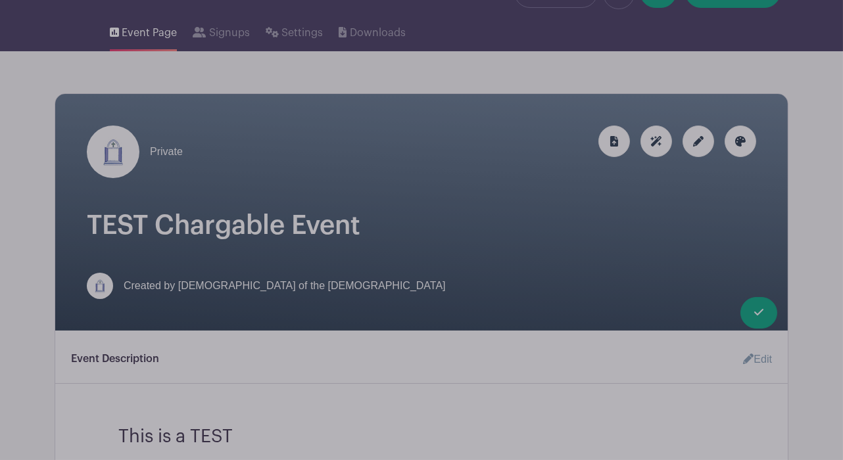
scroll to position [0, 0]
